Goal: Check status: Check status

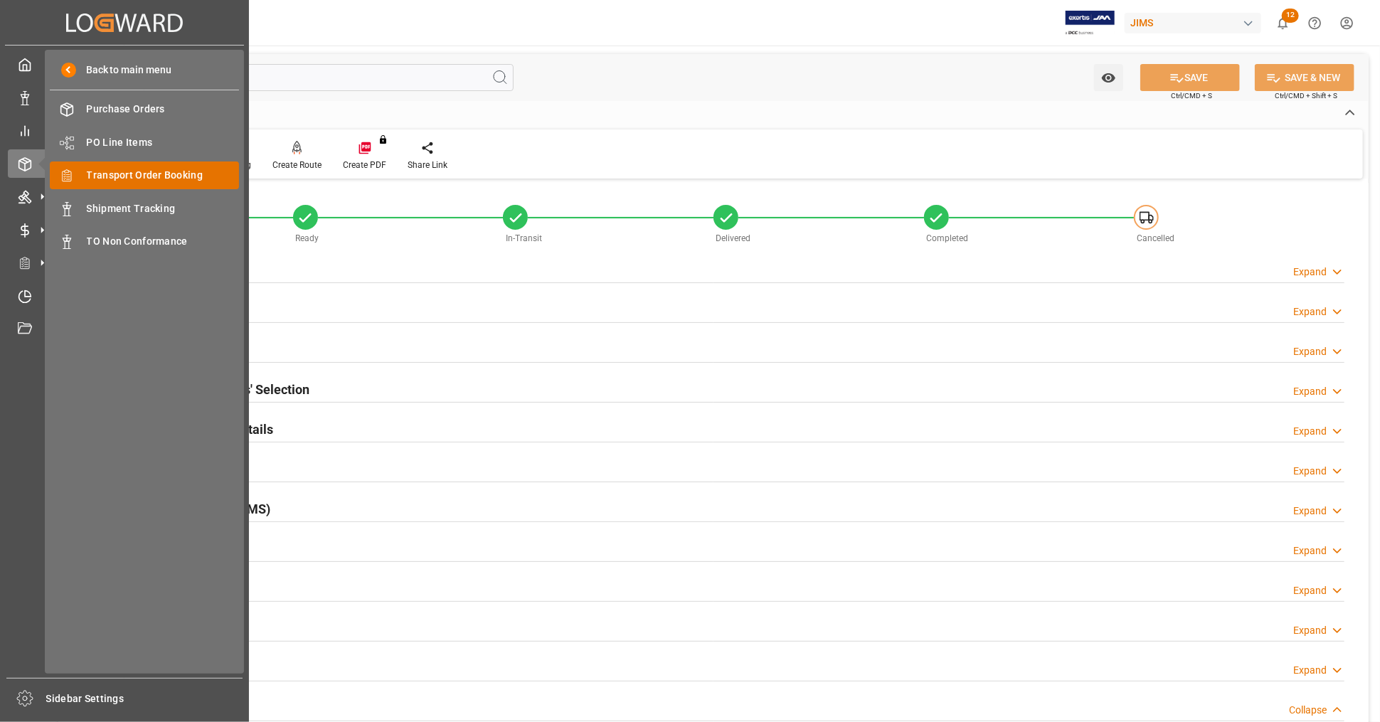
click at [179, 180] on span "Transport Order Booking" at bounding box center [163, 175] width 153 height 15
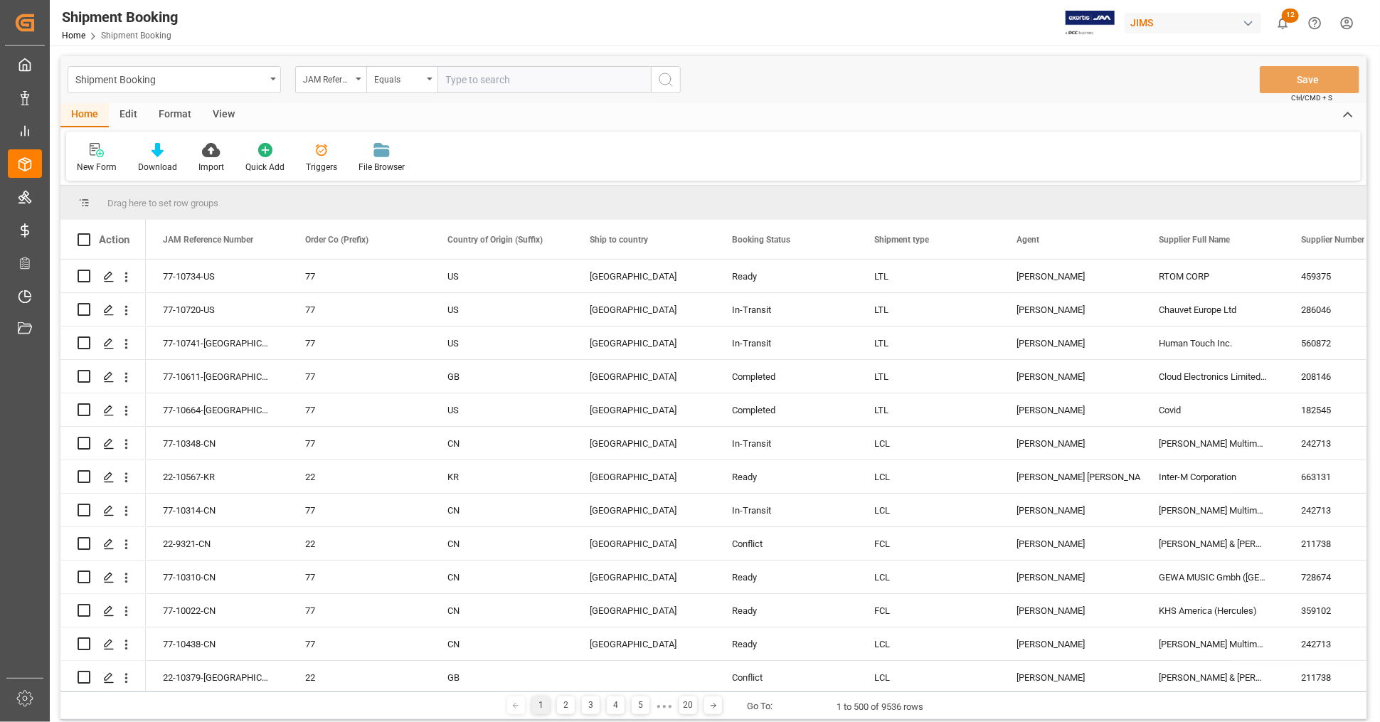
type input "22-10335-[GEOGRAPHIC_DATA]"
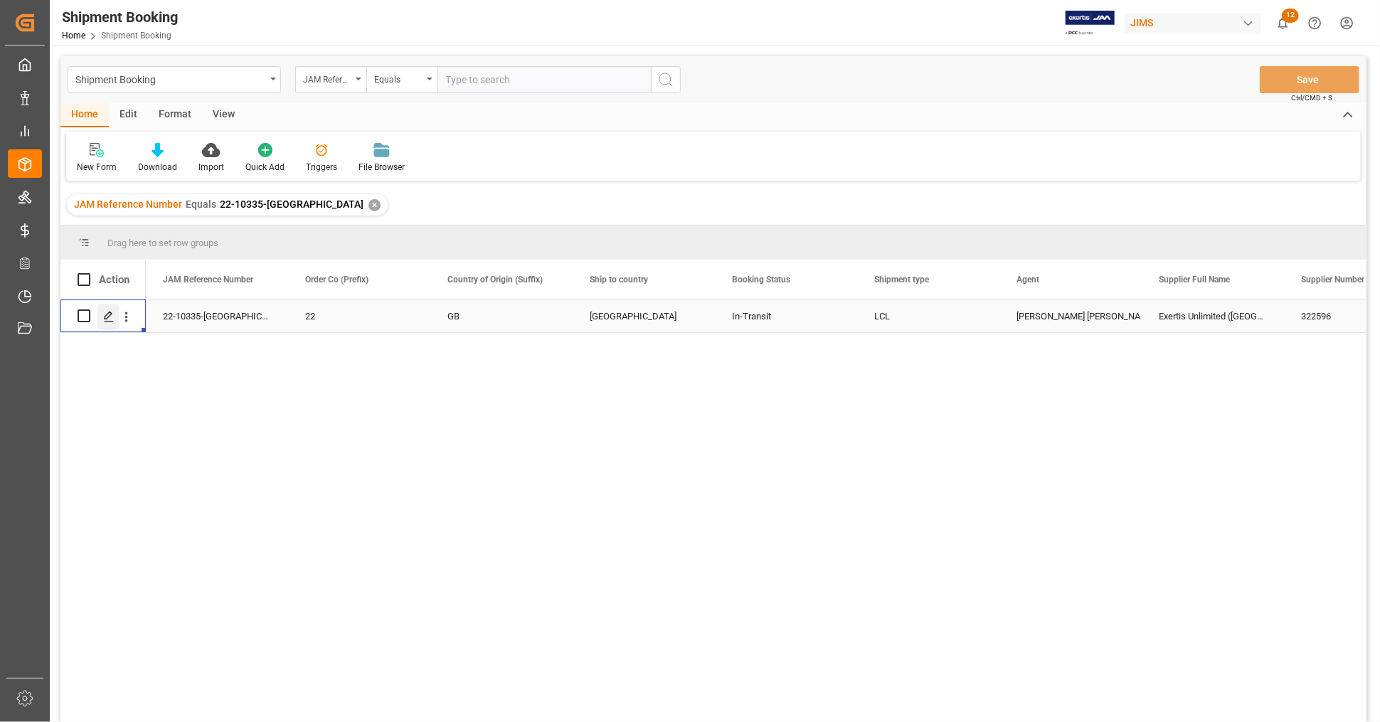
click at [105, 317] on polygon "Press SPACE to select this row." at bounding box center [108, 315] width 7 height 7
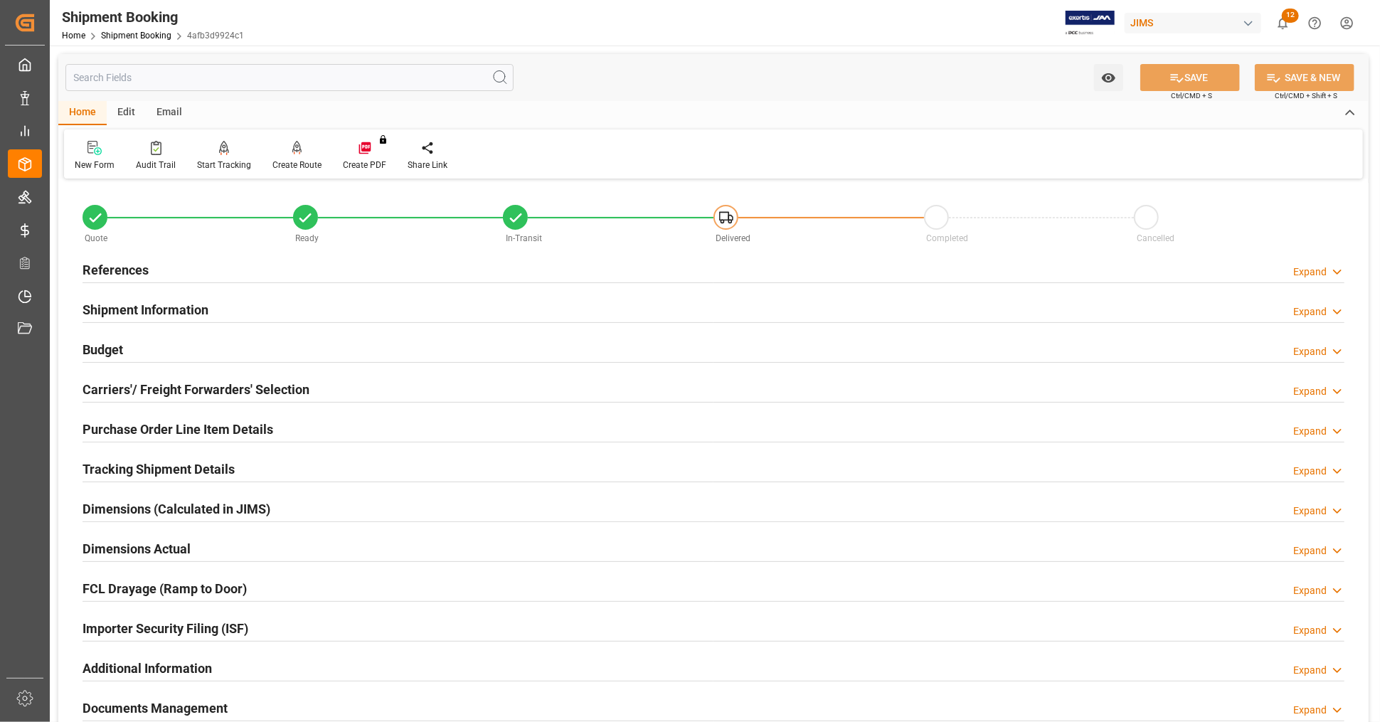
scroll to position [316, 0]
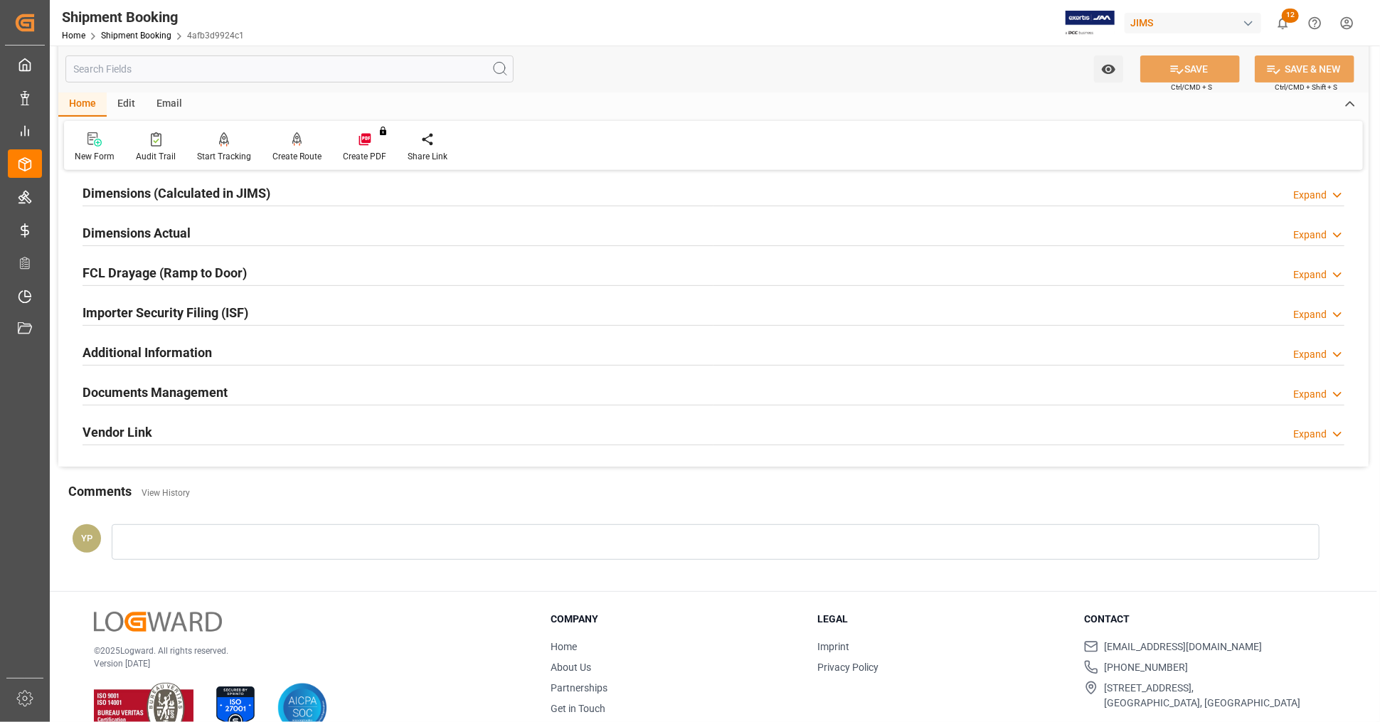
click at [238, 384] on div "Documents Management Expand" at bounding box center [714, 391] width 1262 height 27
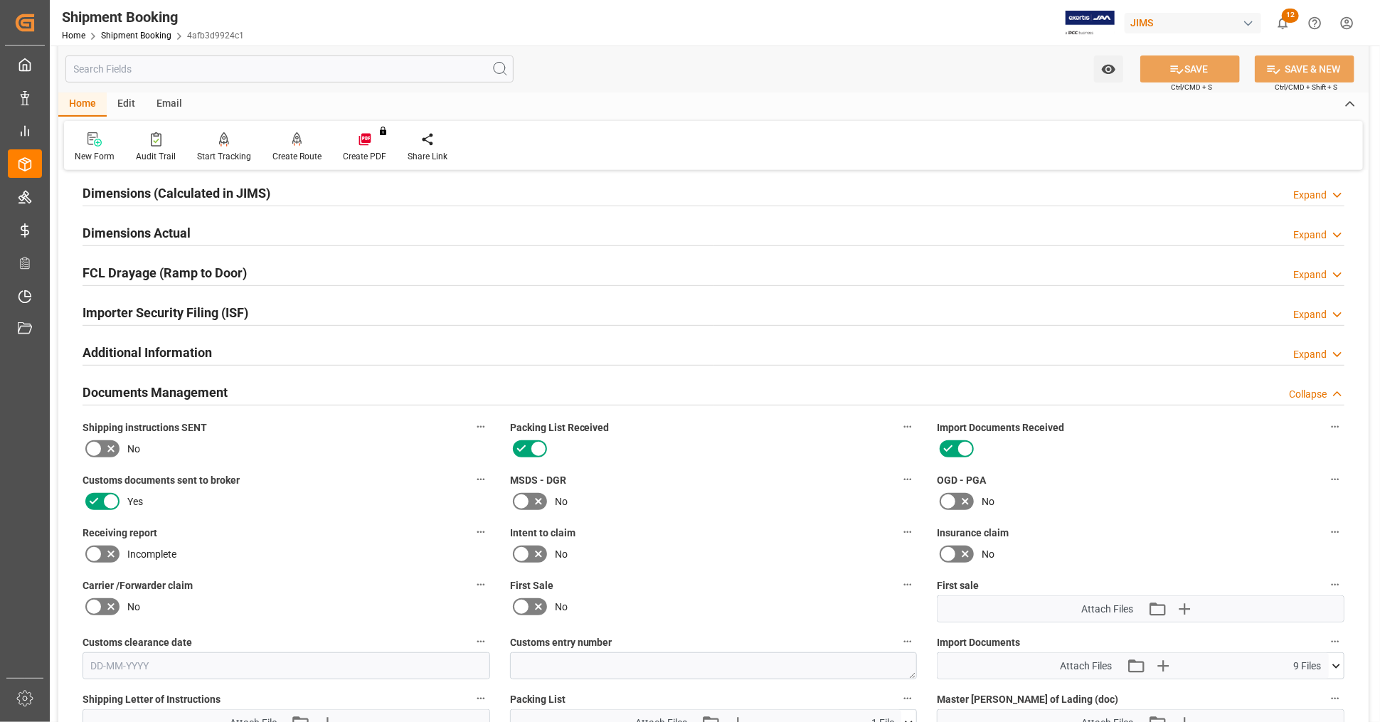
scroll to position [711, 0]
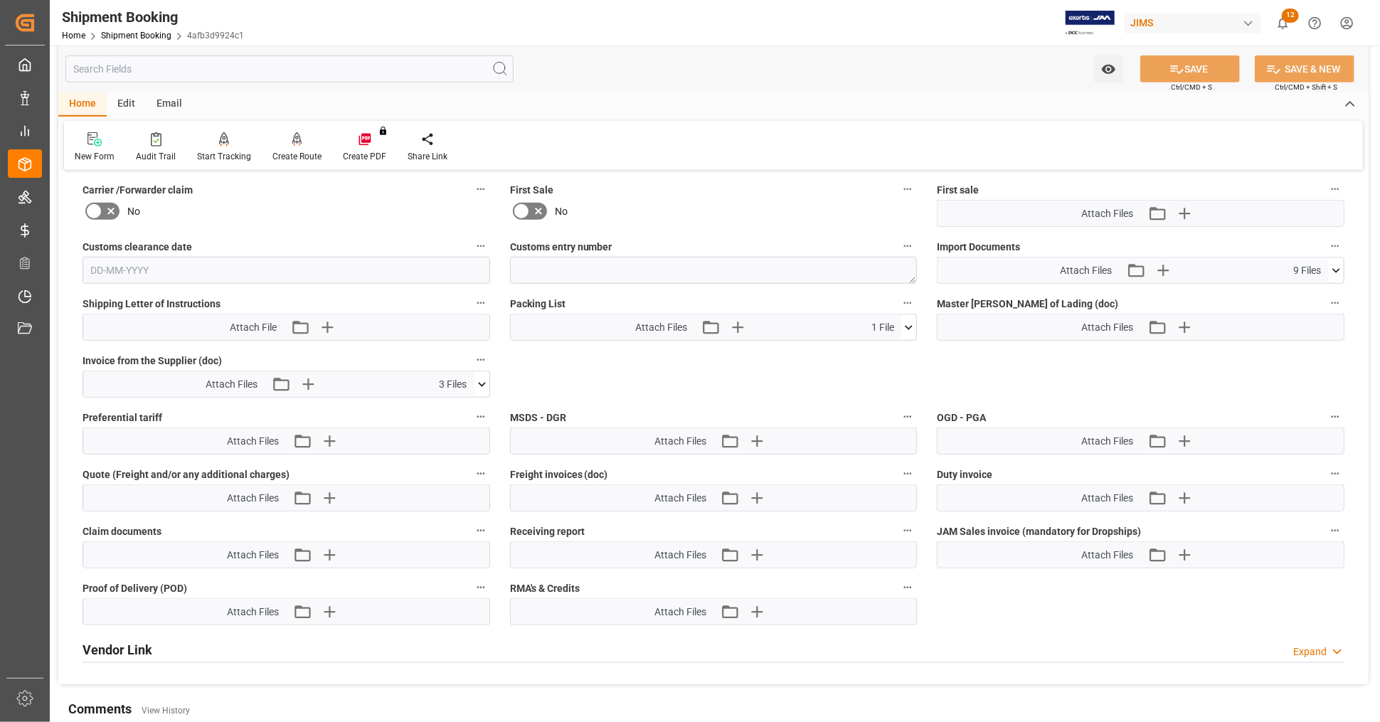
click at [1338, 263] on icon at bounding box center [1336, 270] width 15 height 15
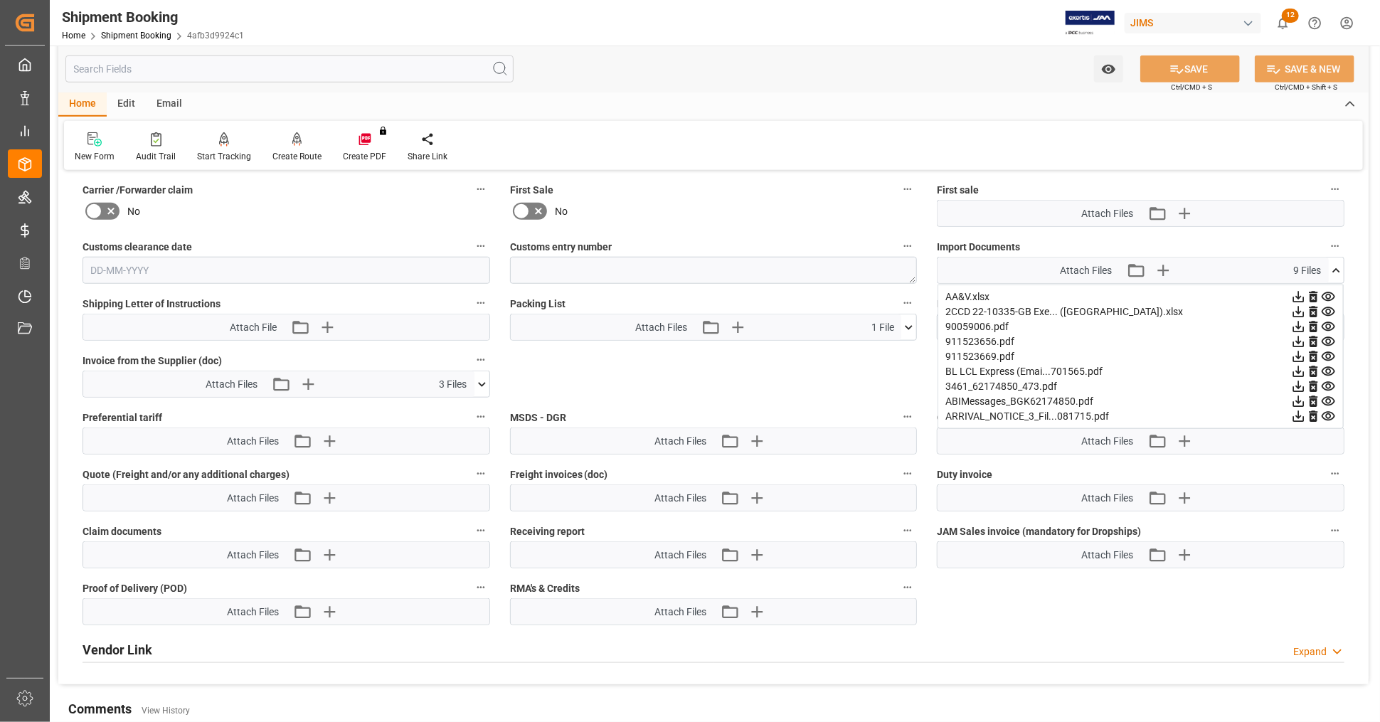
click at [1298, 290] on icon at bounding box center [1298, 297] width 15 height 15
click at [1296, 308] on icon at bounding box center [1298, 312] width 15 height 15
click at [1327, 322] on icon at bounding box center [1329, 326] width 14 height 9
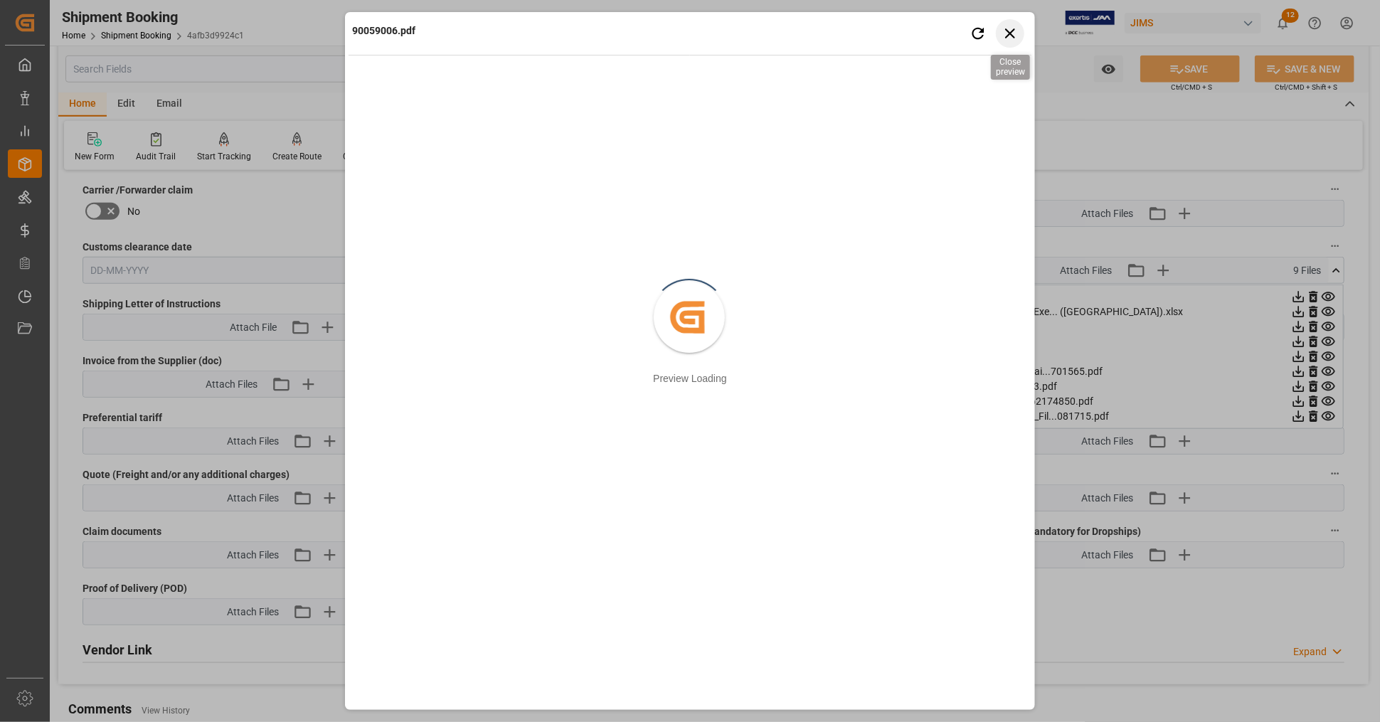
click at [1008, 33] on icon "button" at bounding box center [1011, 33] width 18 height 18
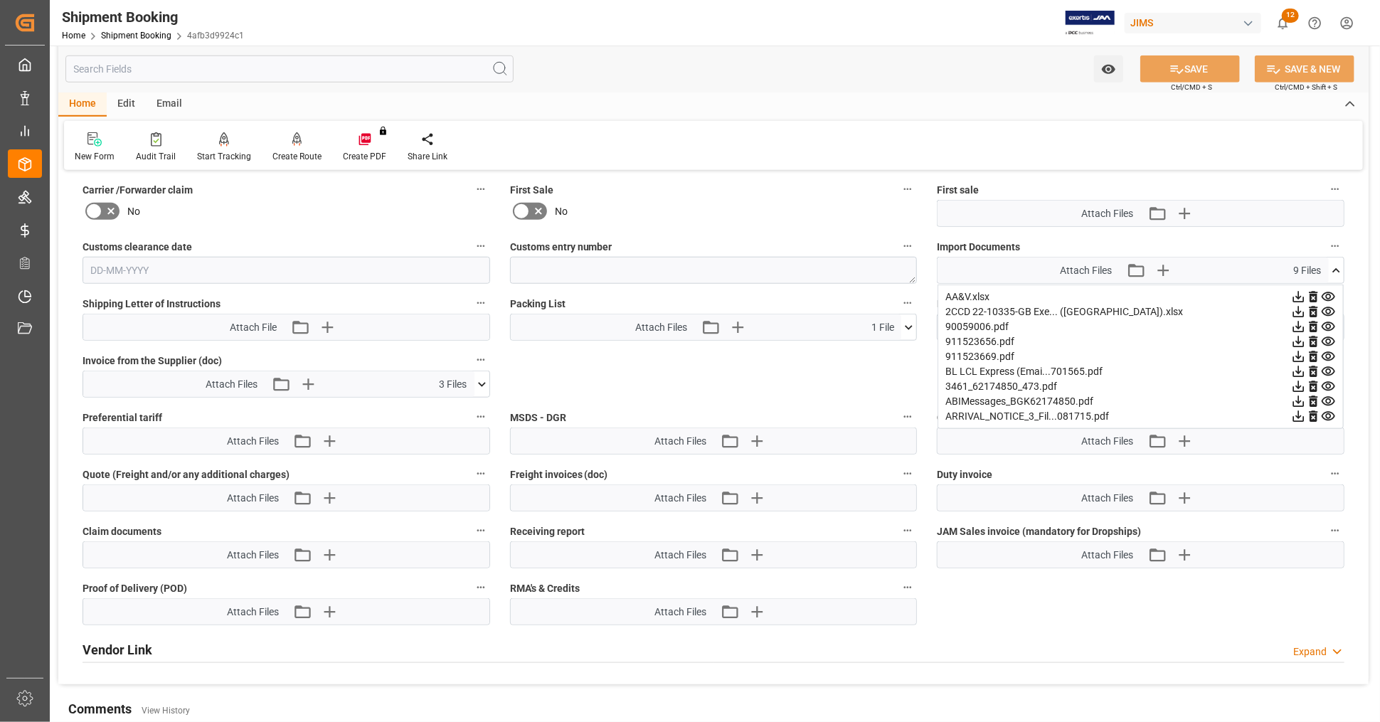
click at [1296, 324] on icon at bounding box center [1298, 326] width 15 height 15
click at [1327, 334] on icon at bounding box center [1328, 341] width 15 height 15
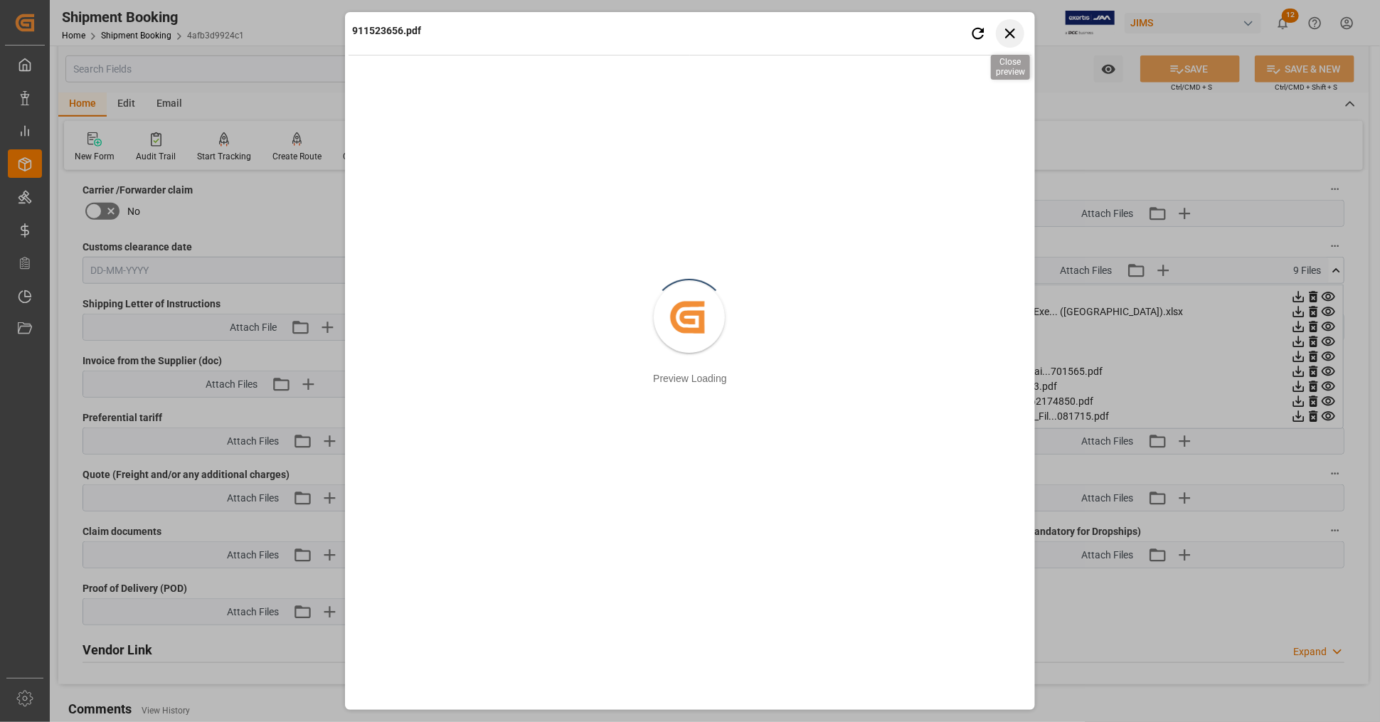
click at [1006, 33] on icon "button" at bounding box center [1011, 33] width 18 height 18
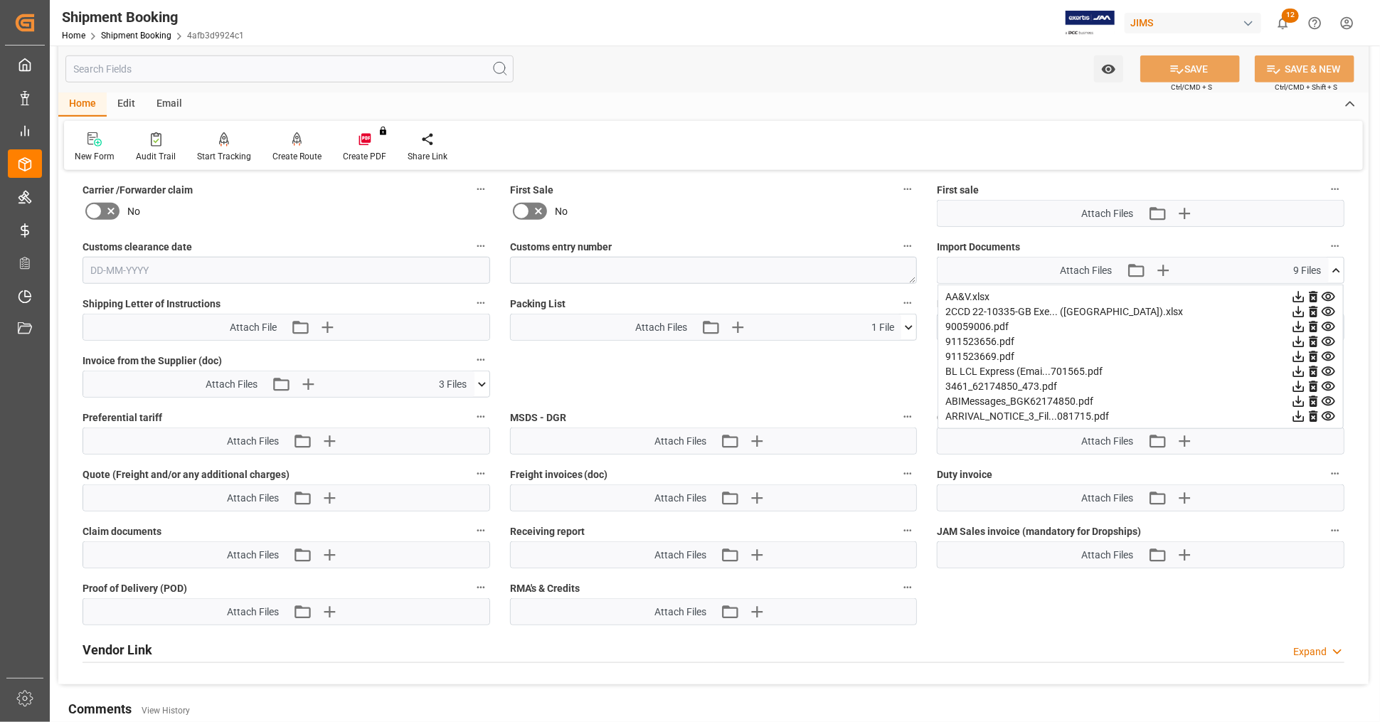
click at [1299, 337] on icon at bounding box center [1298, 342] width 11 height 11
click at [1300, 352] on icon at bounding box center [1298, 356] width 11 height 11
click at [1296, 366] on icon at bounding box center [1298, 371] width 15 height 15
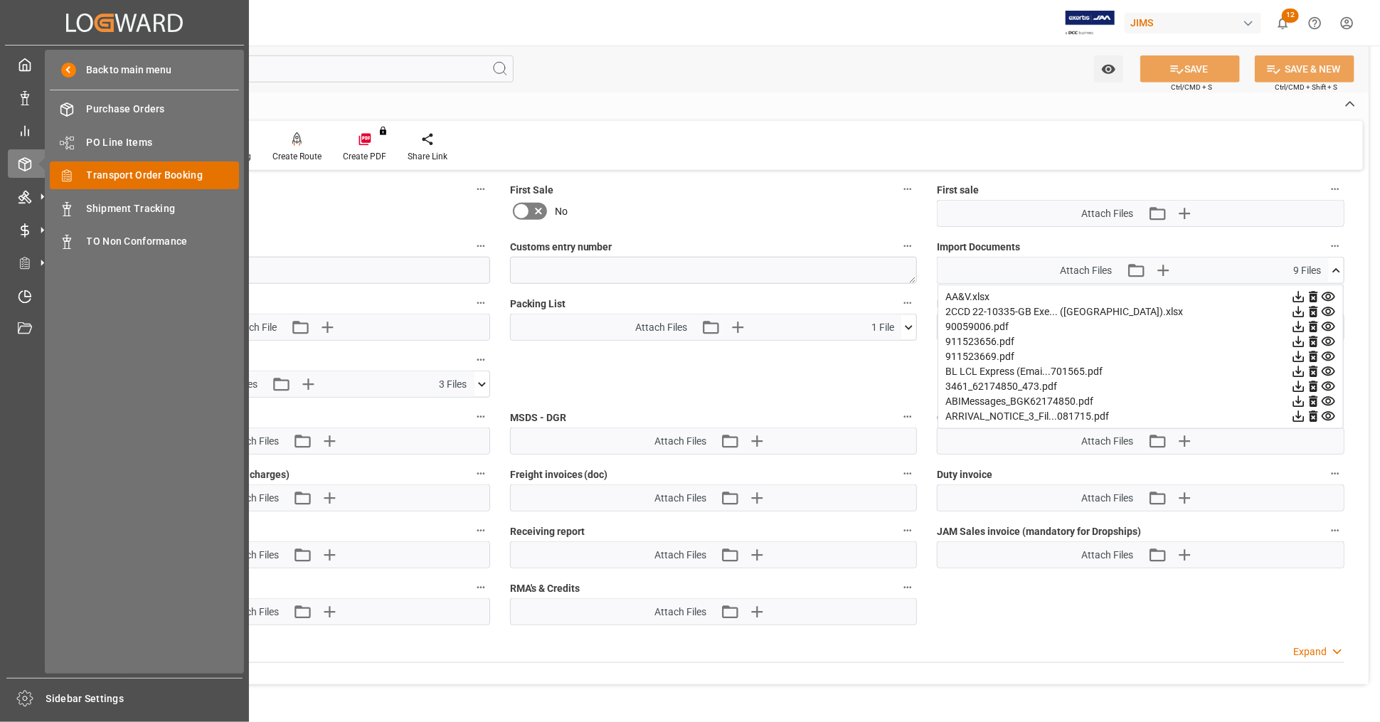
click at [169, 172] on span "Transport Order Booking" at bounding box center [163, 175] width 153 height 15
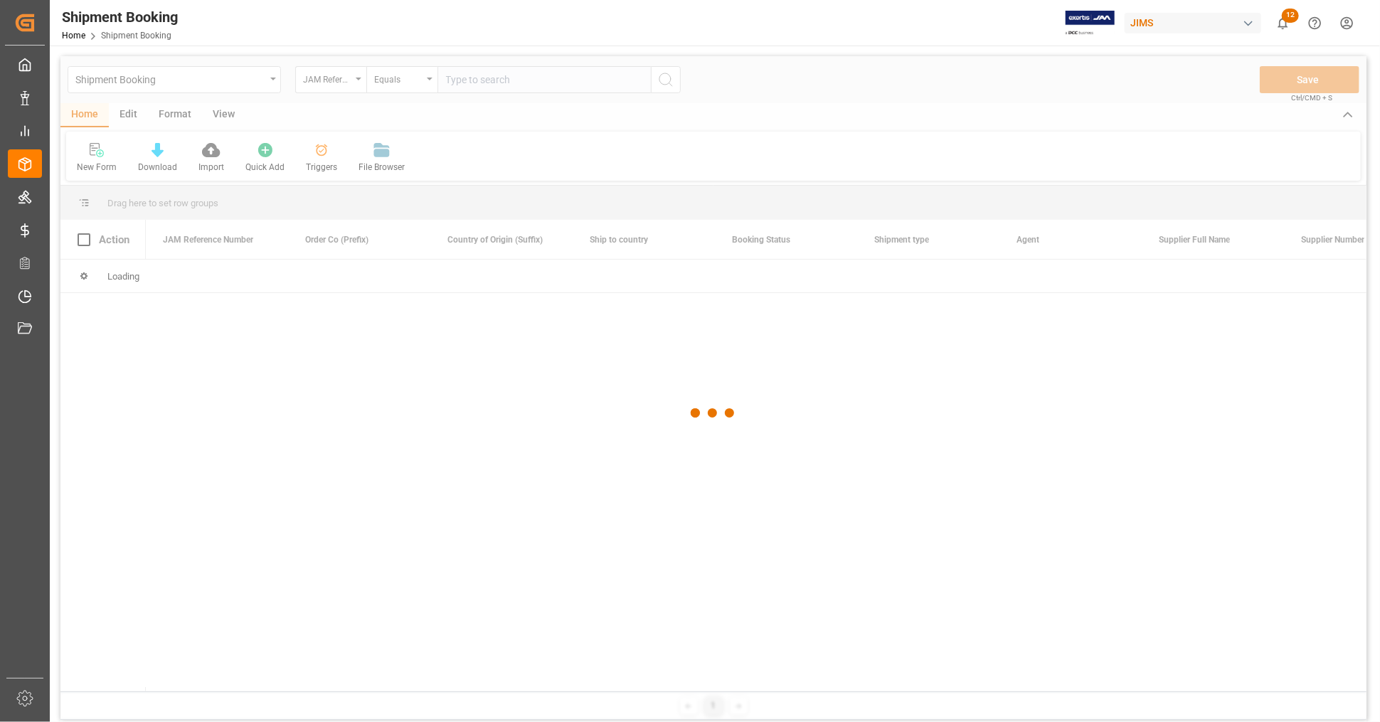
click at [520, 82] on div at bounding box center [713, 413] width 1306 height 714
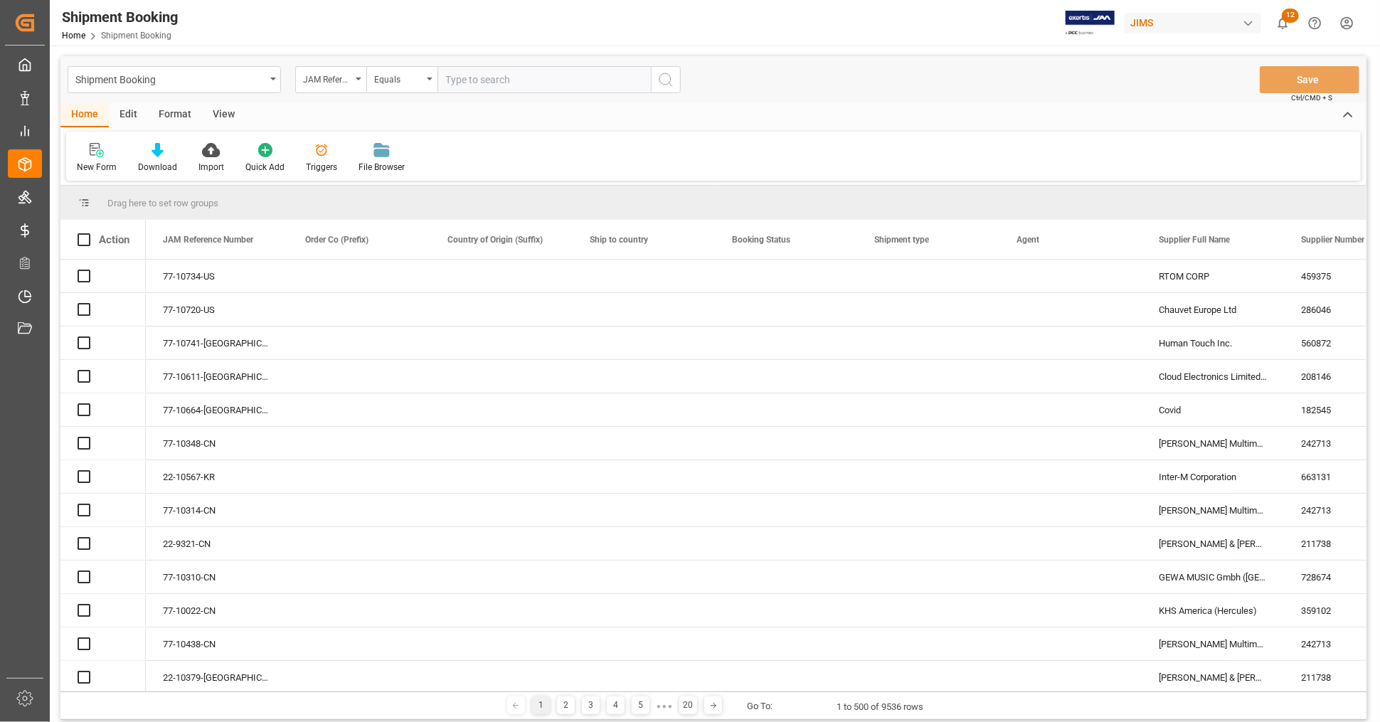
click at [519, 82] on input "text" at bounding box center [544, 79] width 213 height 27
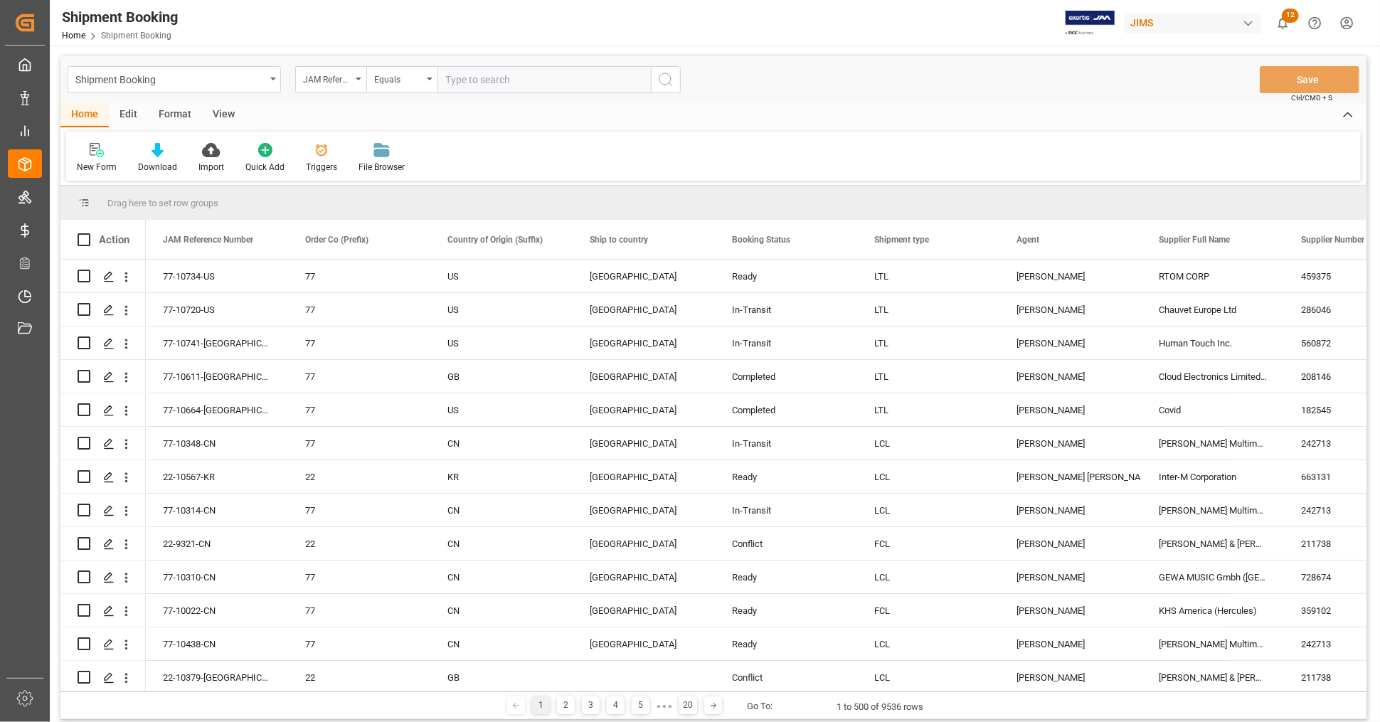
paste input "22-9738-TW"
type input "22-9738-TW"
click at [672, 80] on icon "search button" at bounding box center [665, 79] width 17 height 17
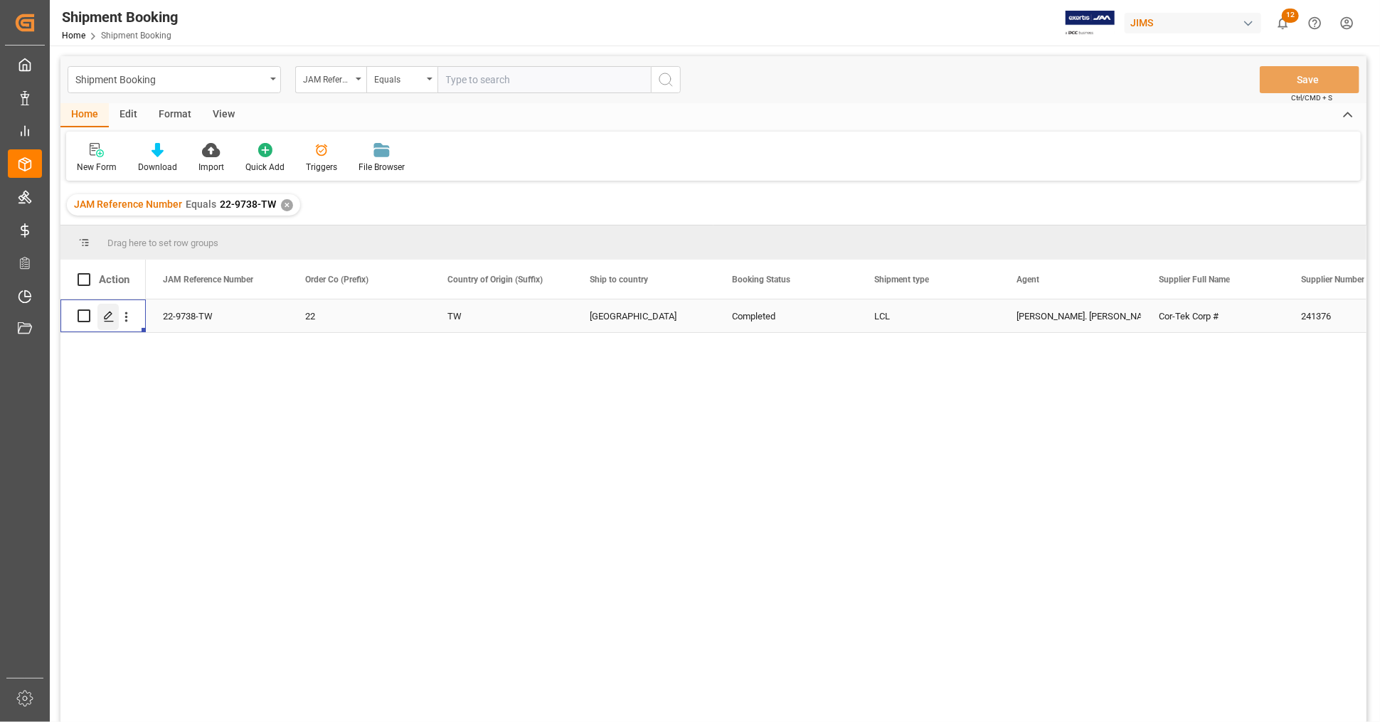
click at [110, 316] on icon "Press SPACE to select this row." at bounding box center [108, 316] width 11 height 11
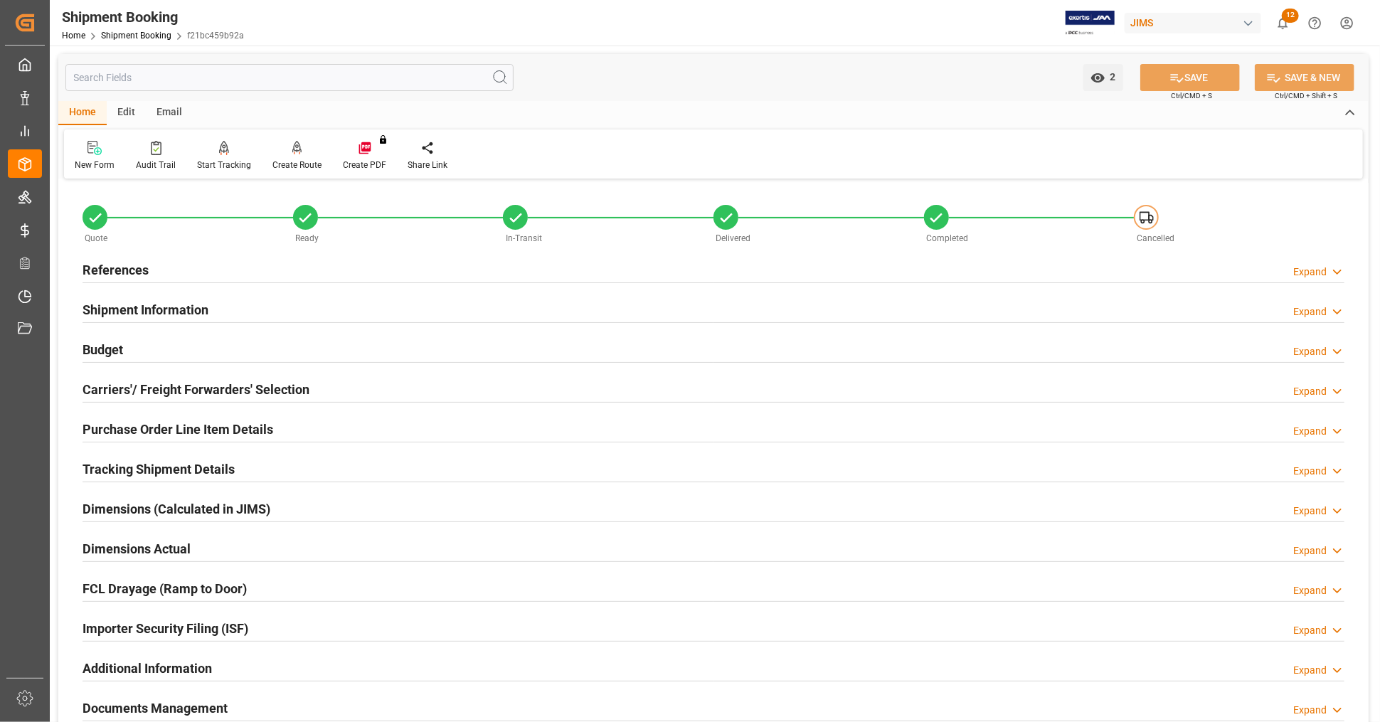
click at [211, 268] on div "References Expand" at bounding box center [714, 268] width 1262 height 27
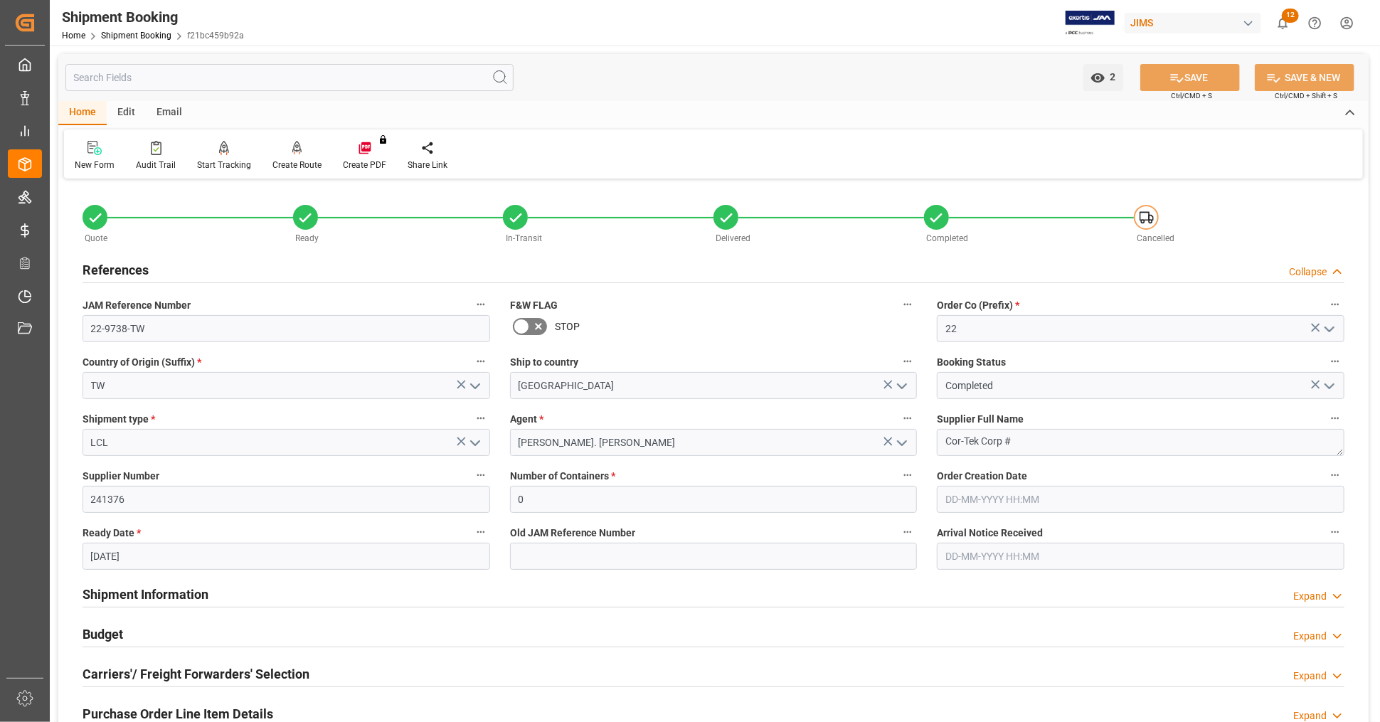
click at [211, 268] on div "References Collapse" at bounding box center [714, 268] width 1262 height 27
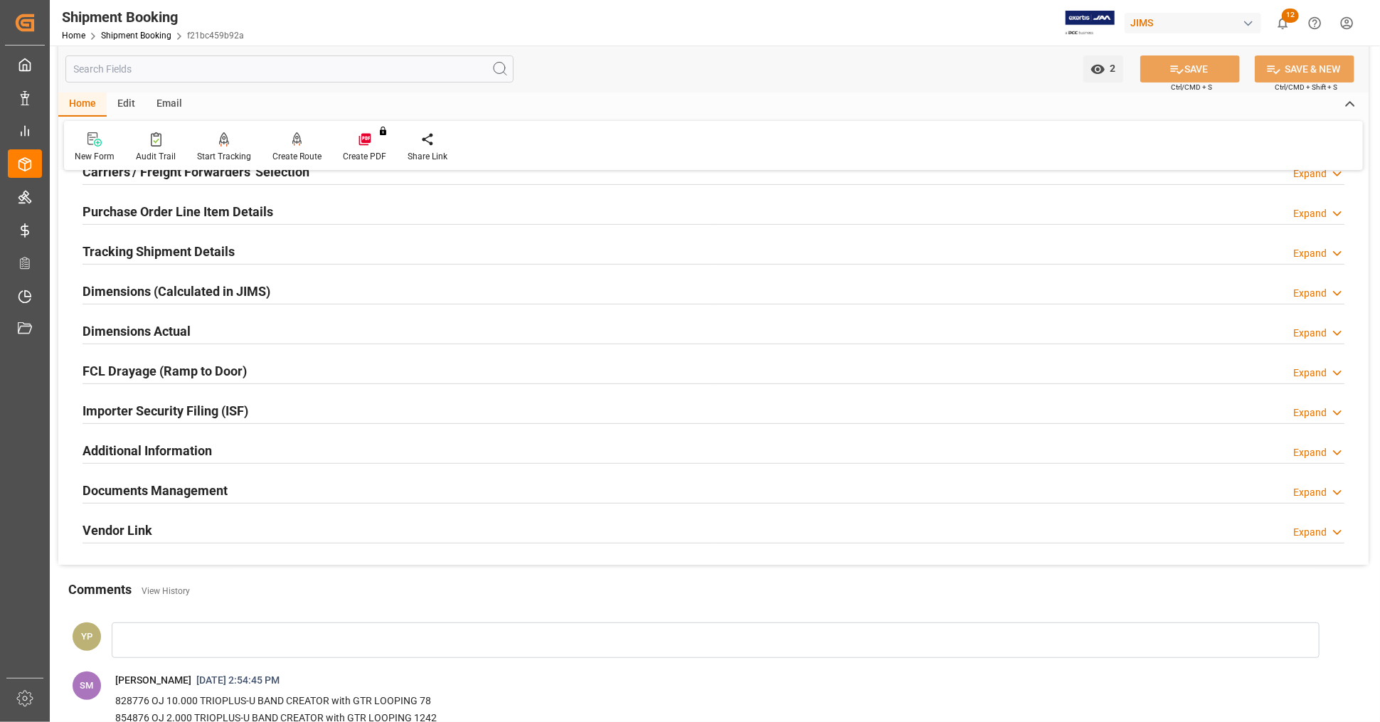
scroll to position [237, 0]
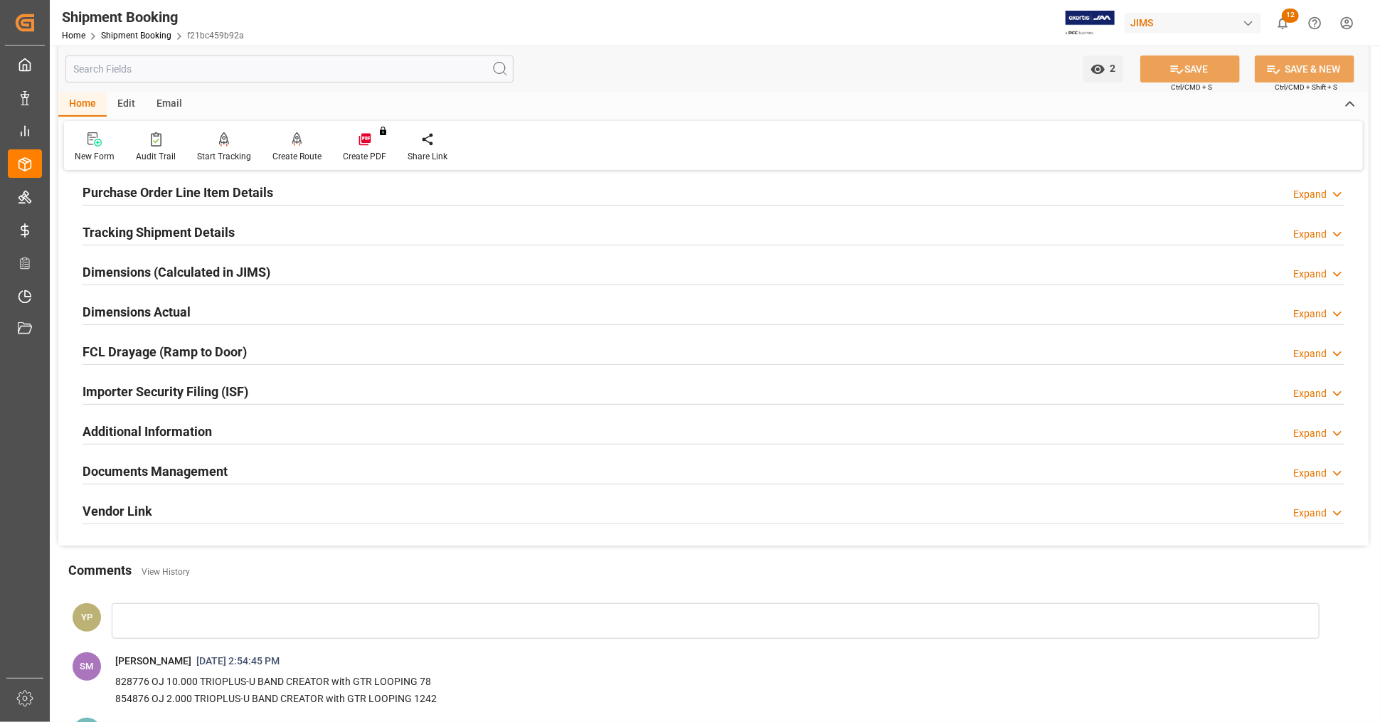
click at [216, 467] on h2 "Documents Management" at bounding box center [155, 471] width 145 height 19
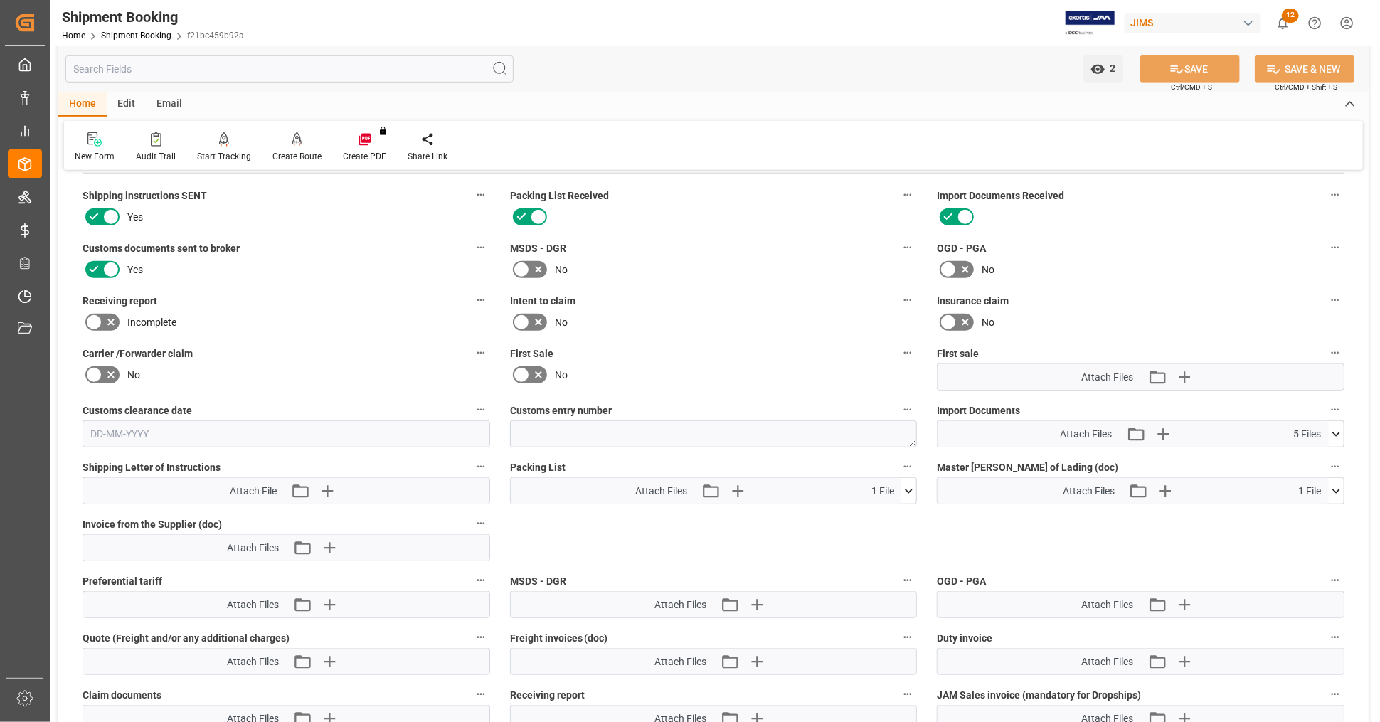
scroll to position [553, 0]
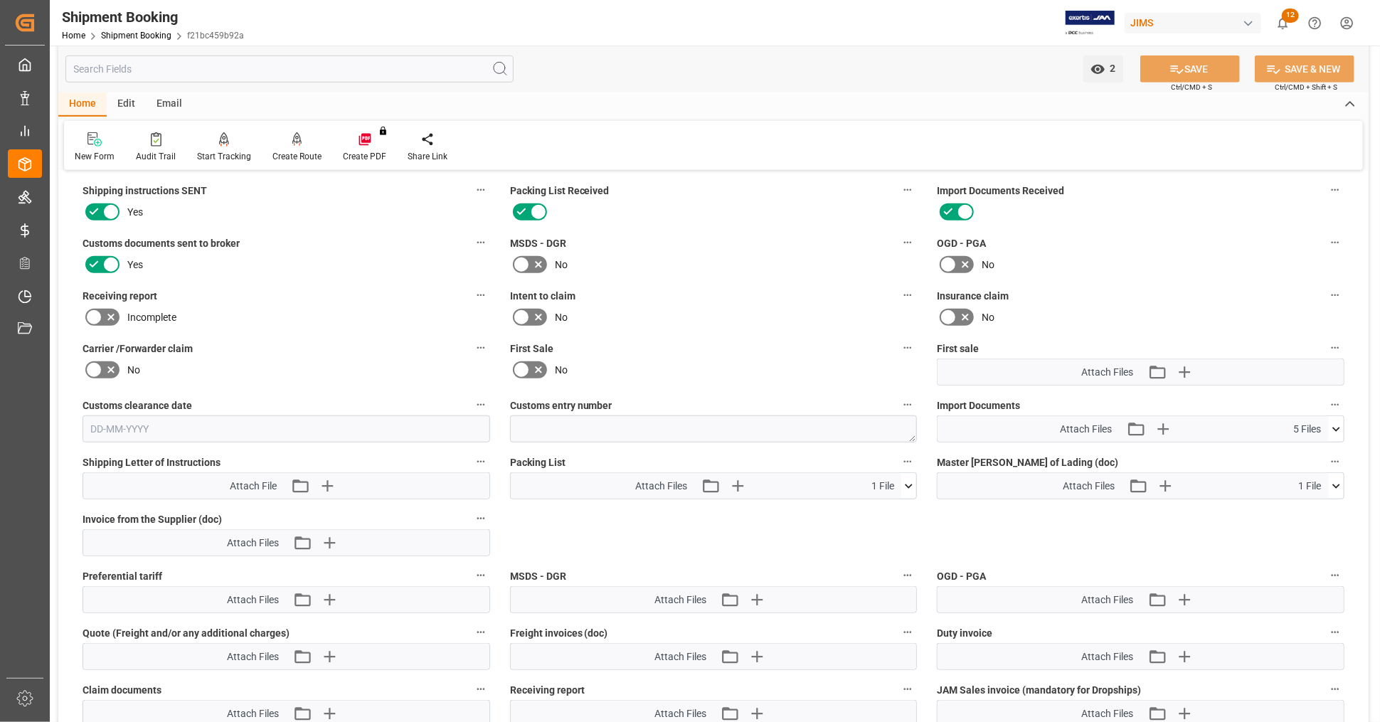
click at [1337, 484] on icon at bounding box center [1337, 486] width 8 height 4
click at [1298, 507] on icon at bounding box center [1298, 512] width 11 height 11
click at [1338, 425] on icon at bounding box center [1336, 429] width 15 height 15
click at [1338, 427] on icon at bounding box center [1337, 429] width 8 height 4
click at [1336, 479] on icon at bounding box center [1336, 486] width 15 height 15
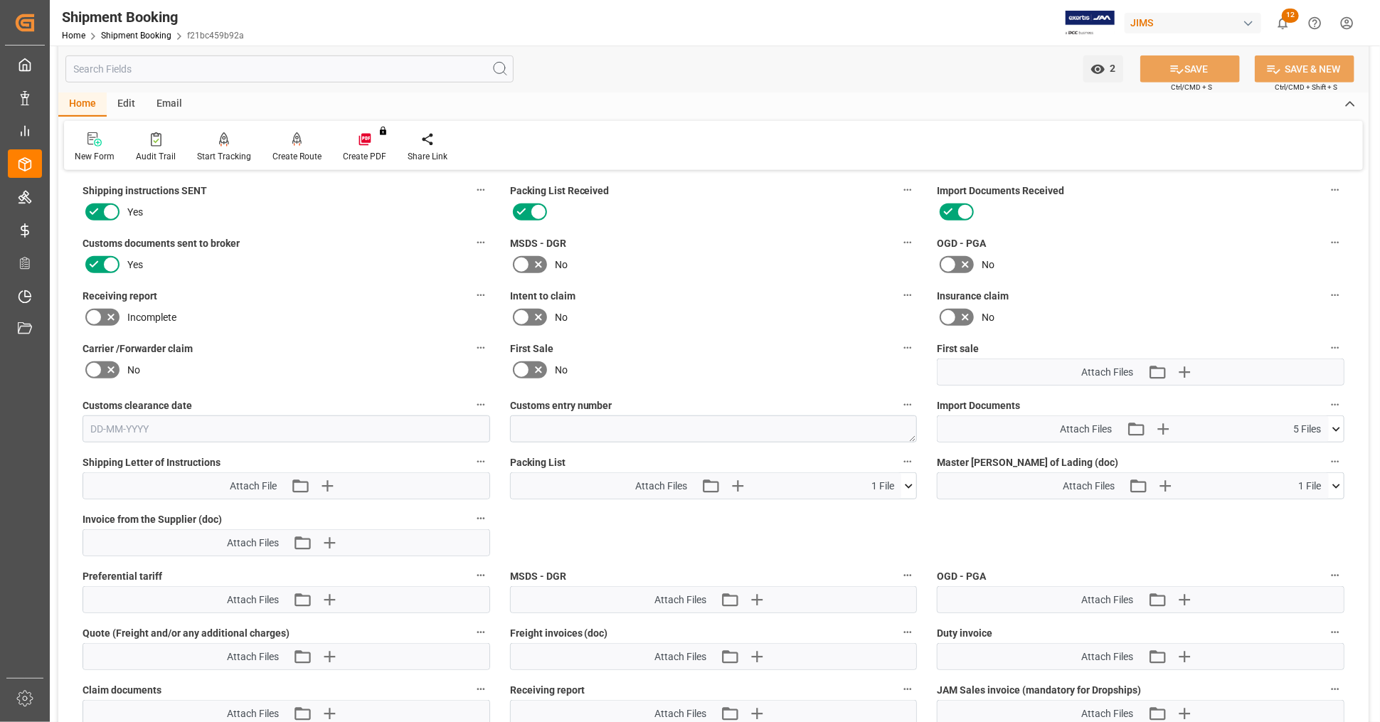
click at [1333, 425] on icon at bounding box center [1336, 429] width 15 height 15
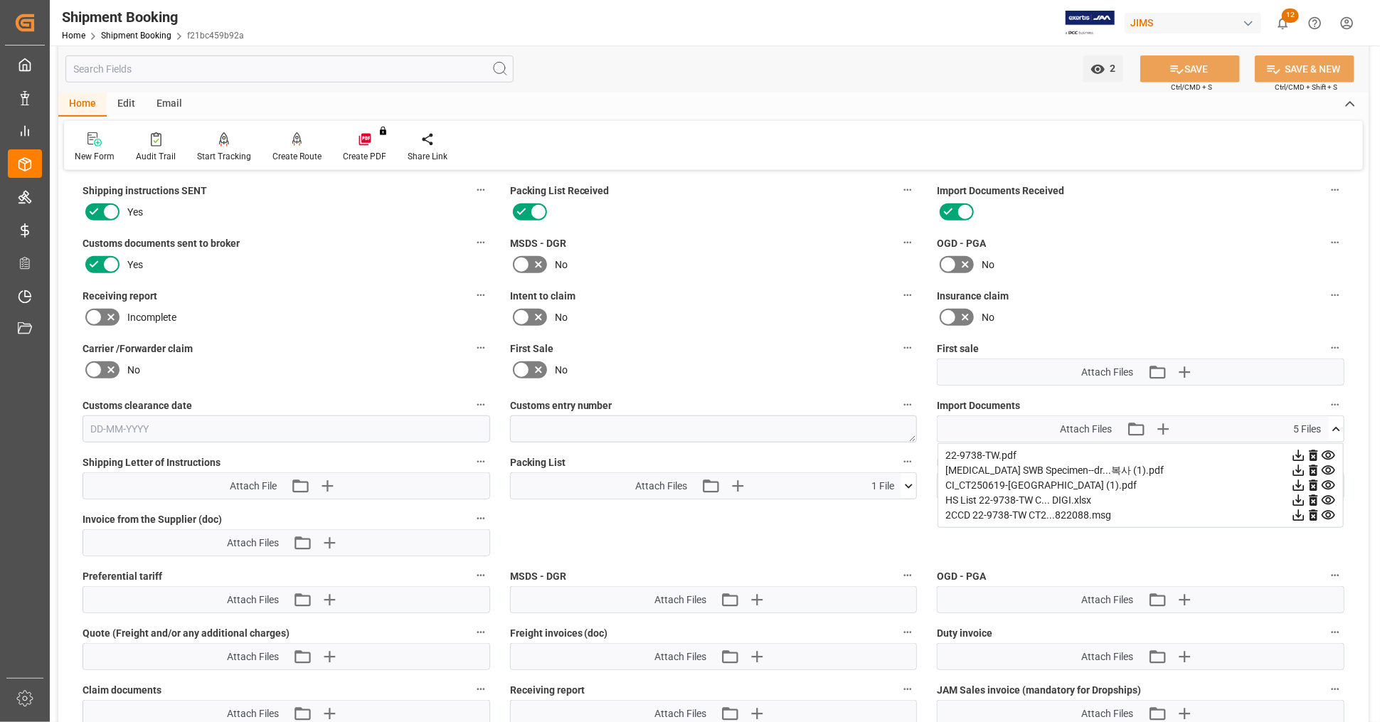
click at [1298, 480] on icon at bounding box center [1298, 485] width 15 height 15
click at [1299, 496] on icon at bounding box center [1298, 500] width 11 height 11
click at [1300, 465] on icon at bounding box center [1298, 470] width 15 height 15
